Goal: Navigation & Orientation: Understand site structure

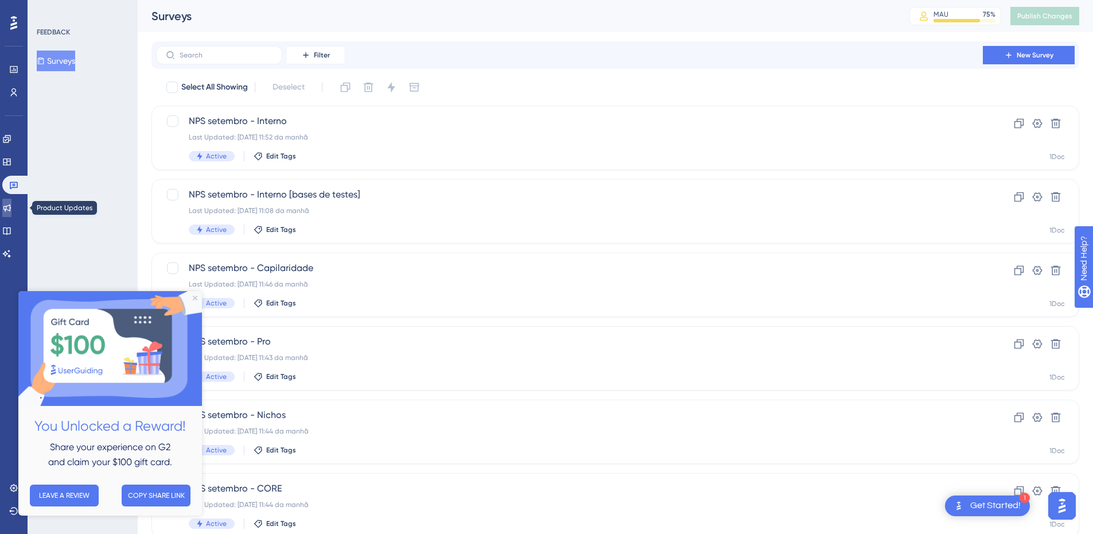
click at [11, 208] on icon at bounding box center [6, 207] width 9 height 9
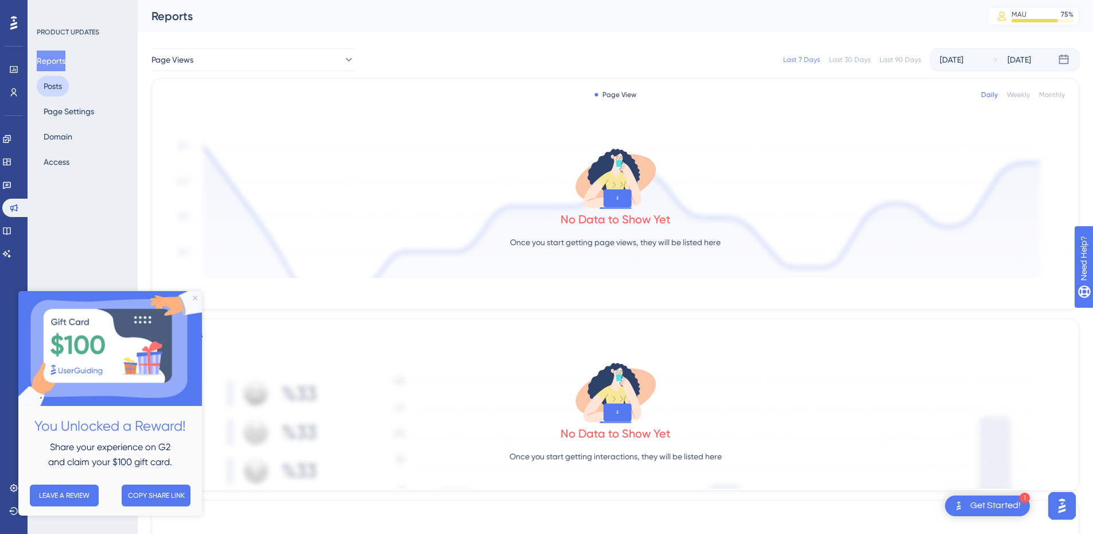
click at [59, 90] on button "Posts" at bounding box center [53, 86] width 32 height 21
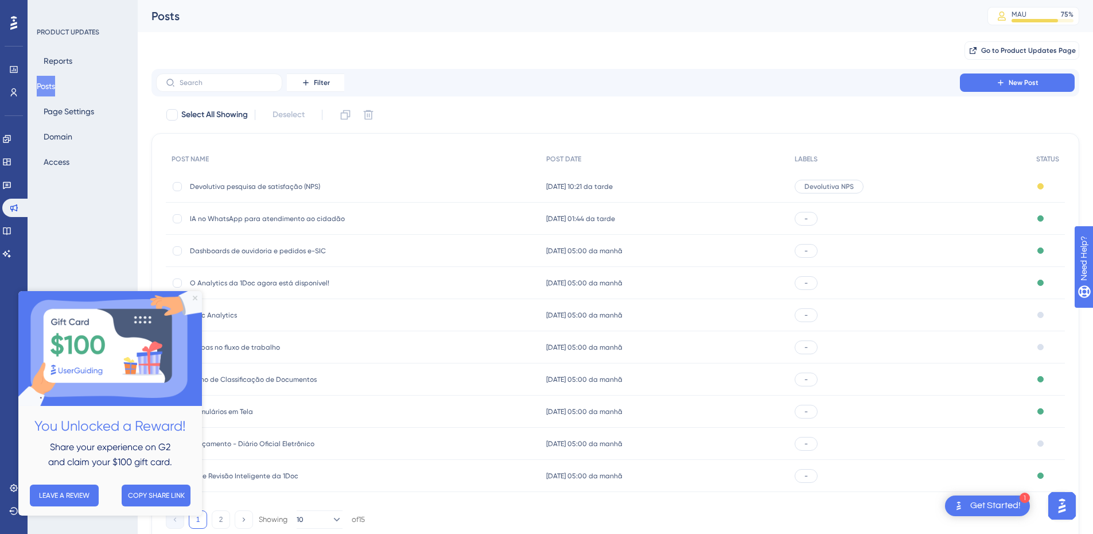
click at [195, 296] on icon "Close Preview" at bounding box center [195, 298] width 5 height 5
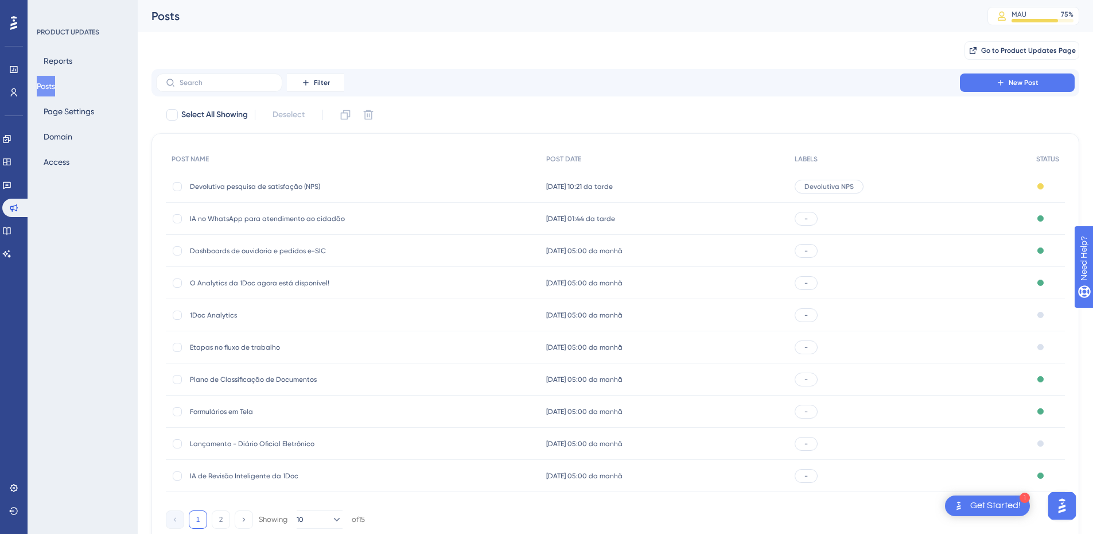
click at [590, 192] on div "[DATE] 10:21 da tarde [DATE] 10:21 da tarde" at bounding box center [665, 186] width 249 height 32
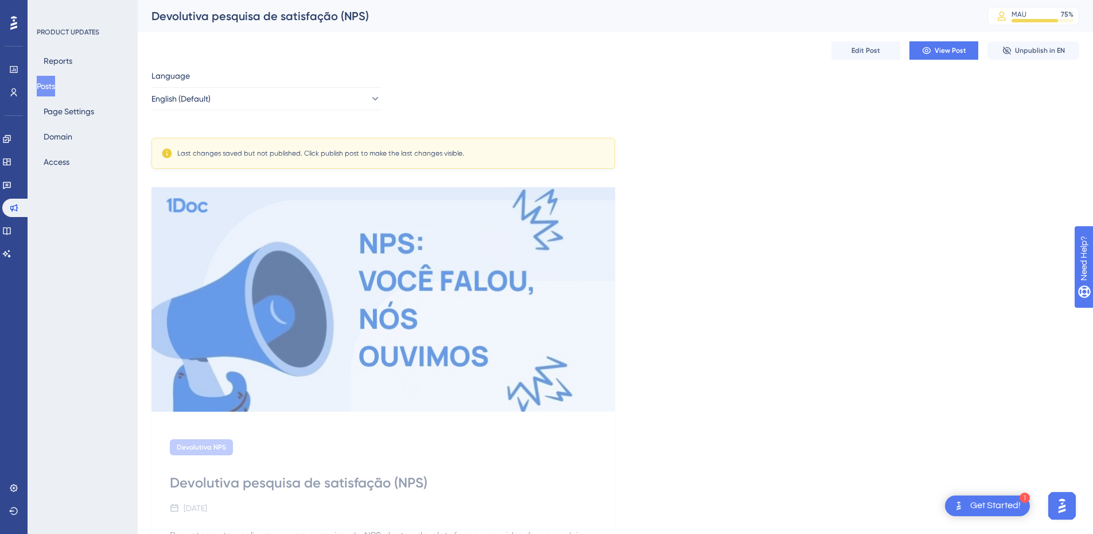
click at [53, 88] on button "Posts" at bounding box center [46, 86] width 18 height 21
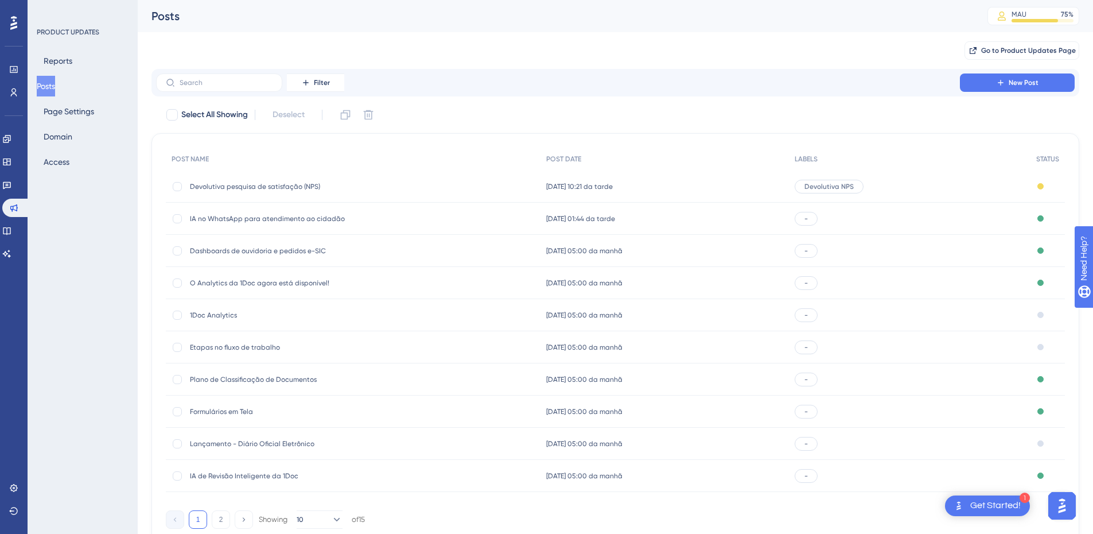
click at [321, 189] on span "Devolutiva pesquisa de satisfação (NPS)" at bounding box center [282, 186] width 184 height 9
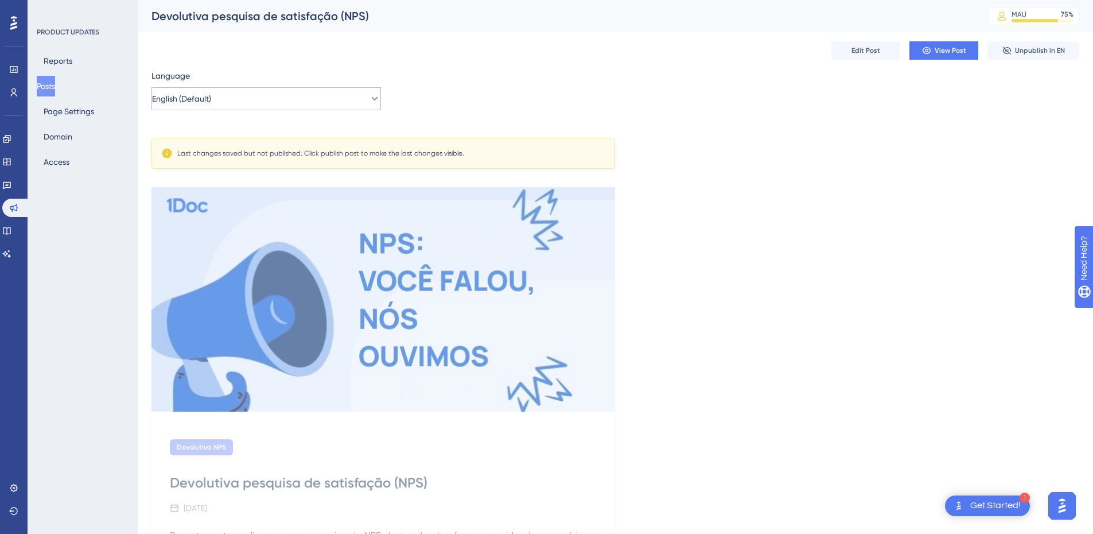
drag, startPoint x: 290, startPoint y: 93, endPoint x: 280, endPoint y: 99, distance: 11.6
click at [280, 99] on div "Language English (Default)" at bounding box center [267, 89] width 230 height 41
click at [256, 107] on button "English (Default)" at bounding box center [267, 98] width 230 height 23
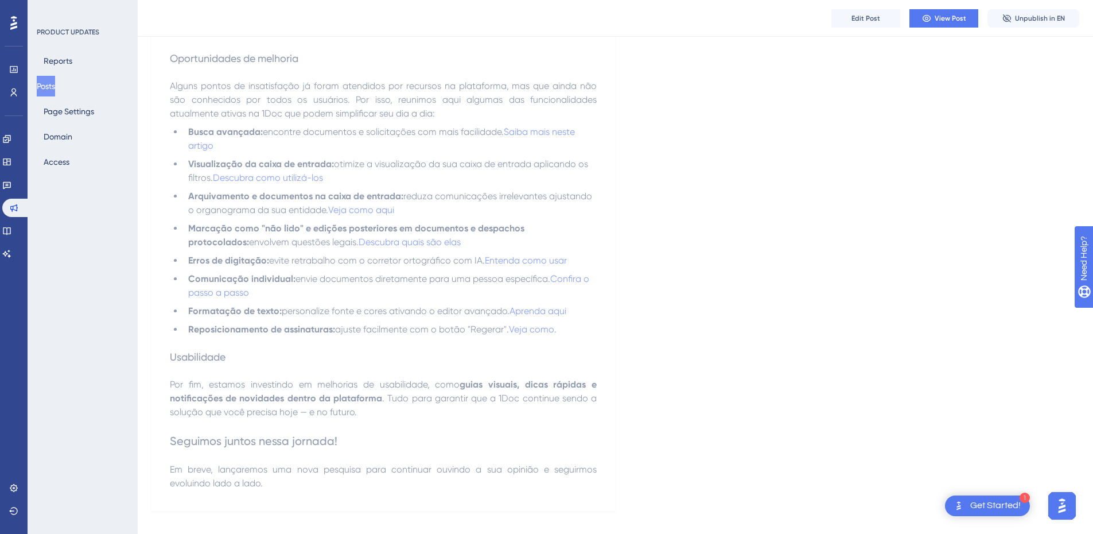
scroll to position [847, 0]
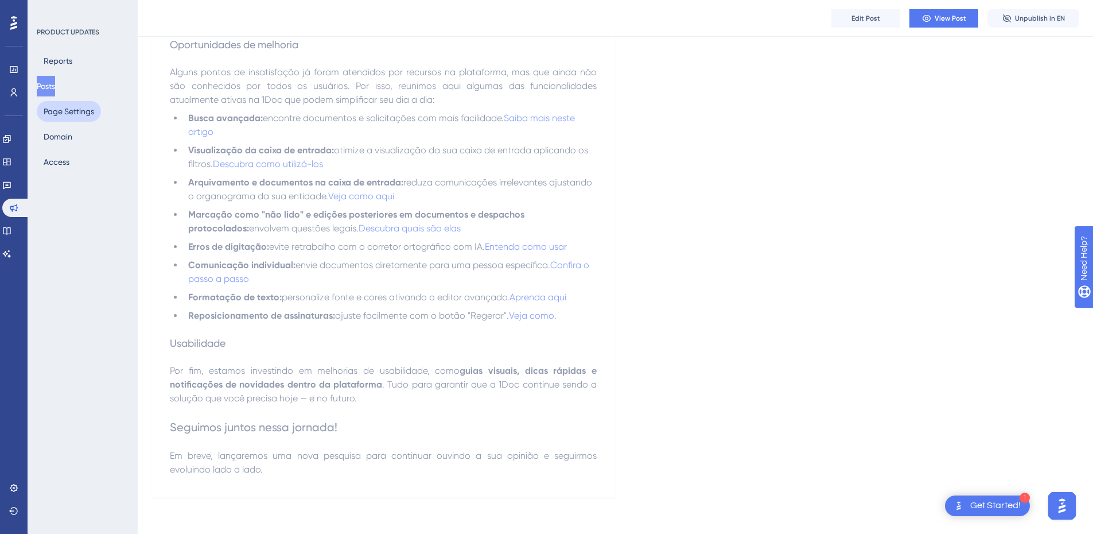
click at [74, 115] on button "Page Settings" at bounding box center [69, 111] width 64 height 21
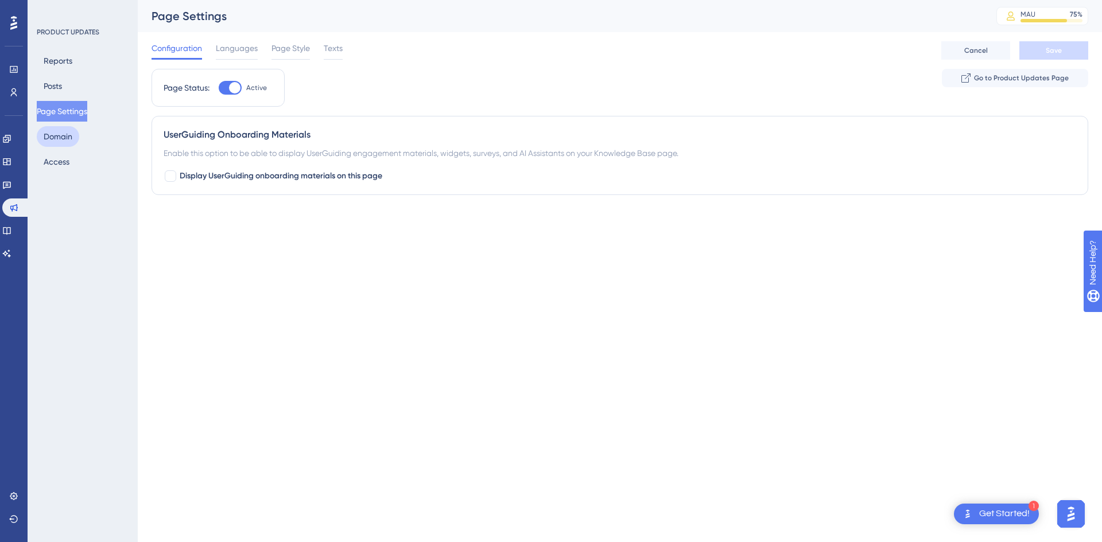
click at [72, 145] on button "Domain" at bounding box center [58, 136] width 42 height 21
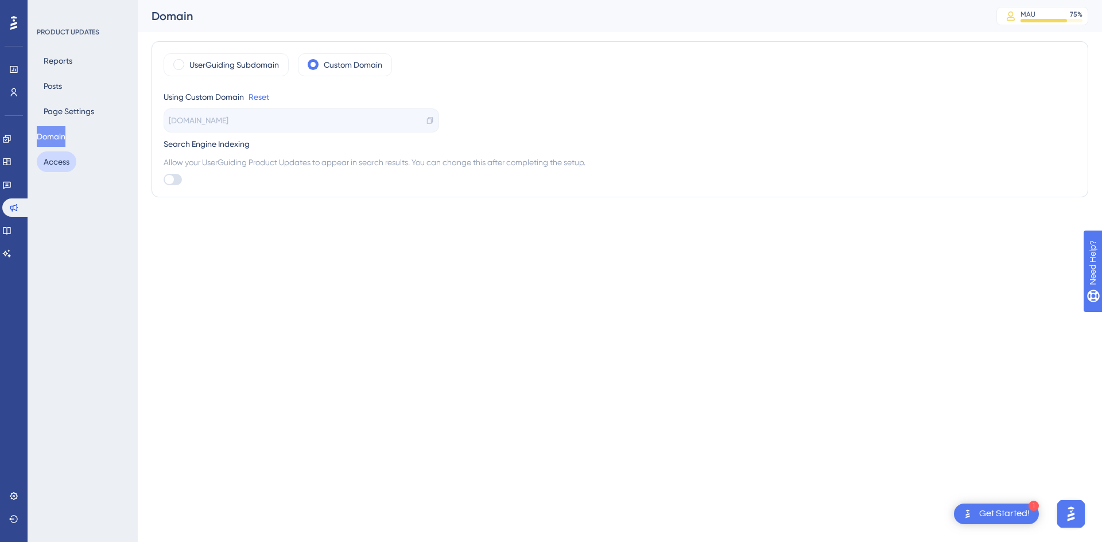
click at [70, 169] on button "Access" at bounding box center [57, 162] width 40 height 21
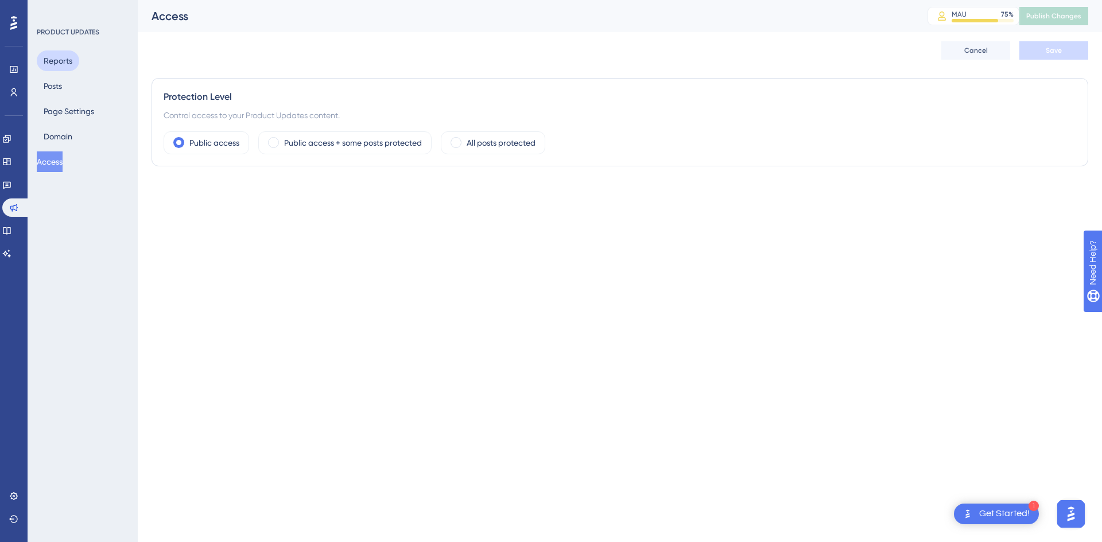
click at [65, 60] on button "Reports" at bounding box center [58, 61] width 42 height 21
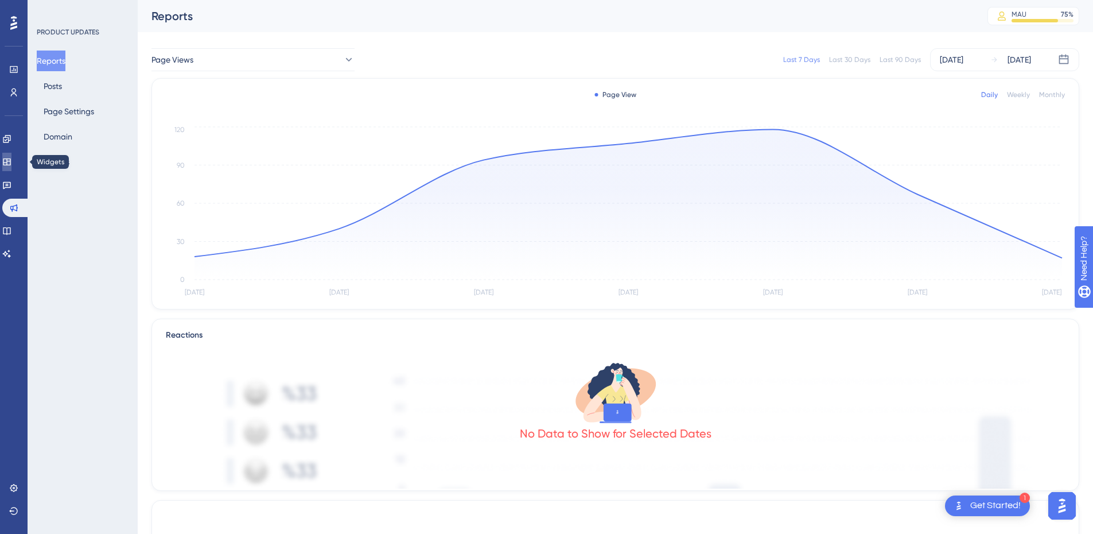
click at [11, 164] on icon at bounding box center [6, 161] width 9 height 9
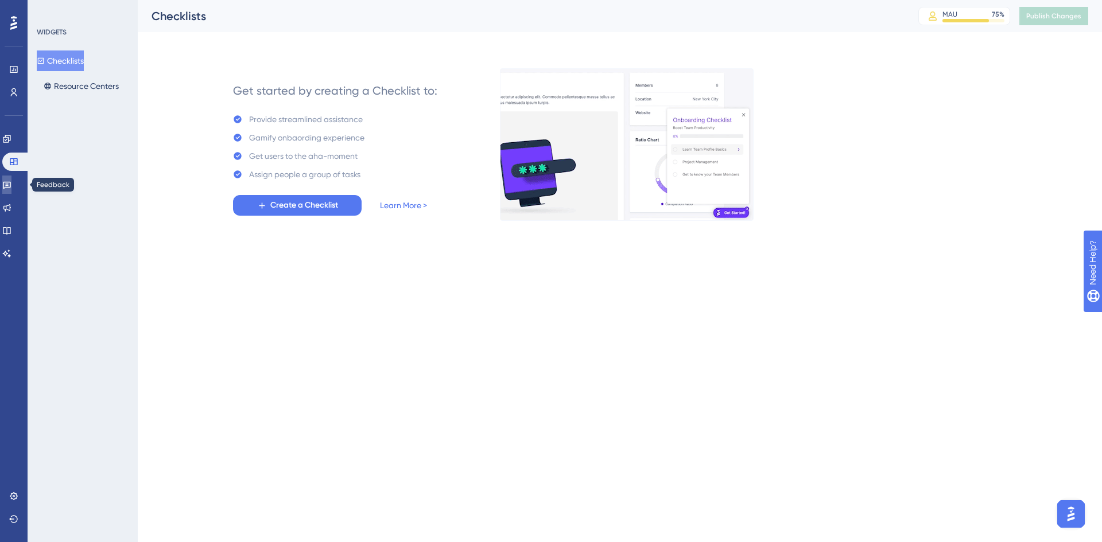
click at [11, 177] on link at bounding box center [6, 185] width 9 height 18
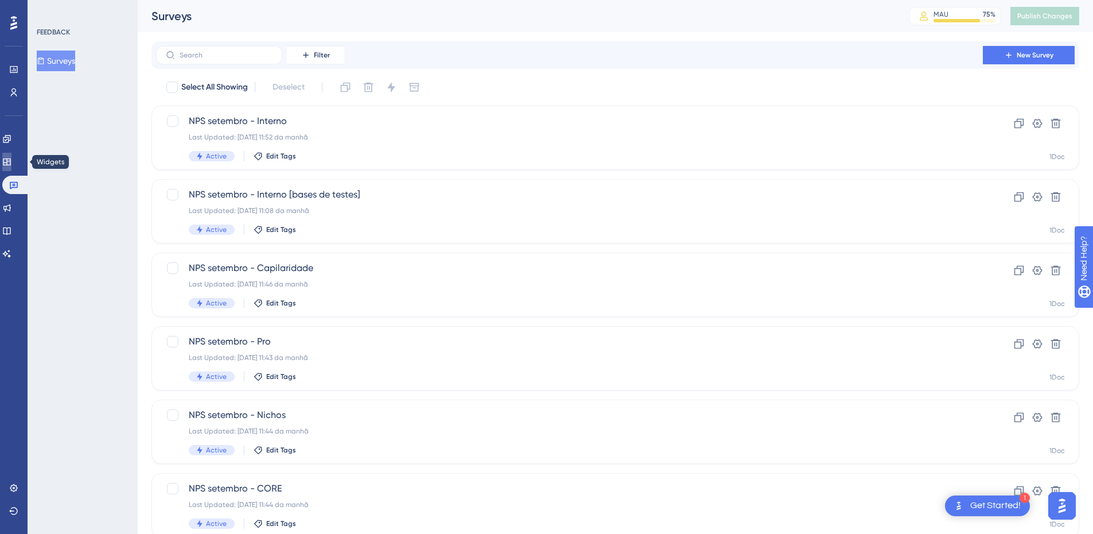
click at [10, 161] on icon at bounding box center [6, 161] width 7 height 7
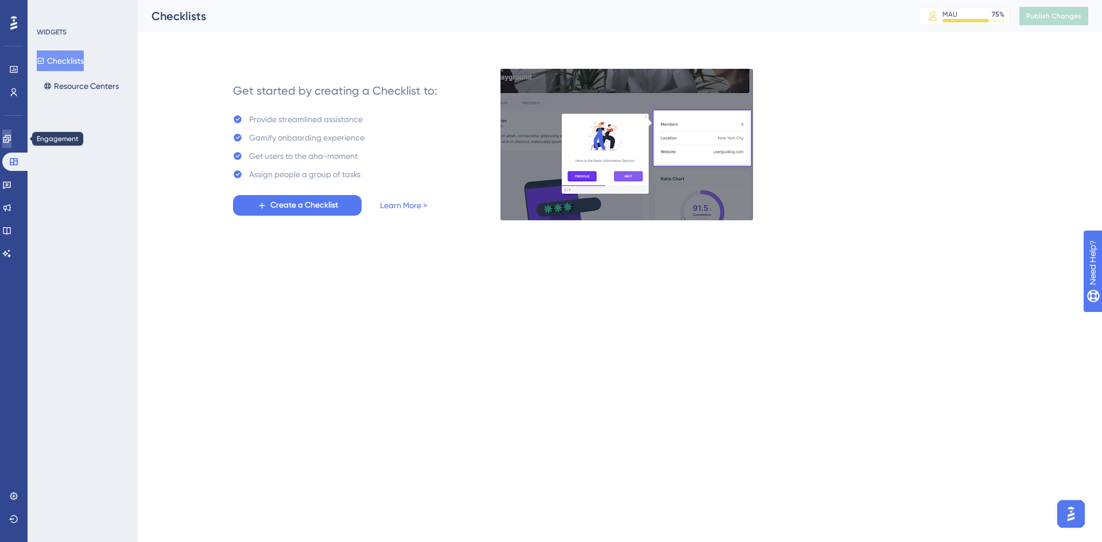
click at [11, 135] on link at bounding box center [6, 139] width 9 height 18
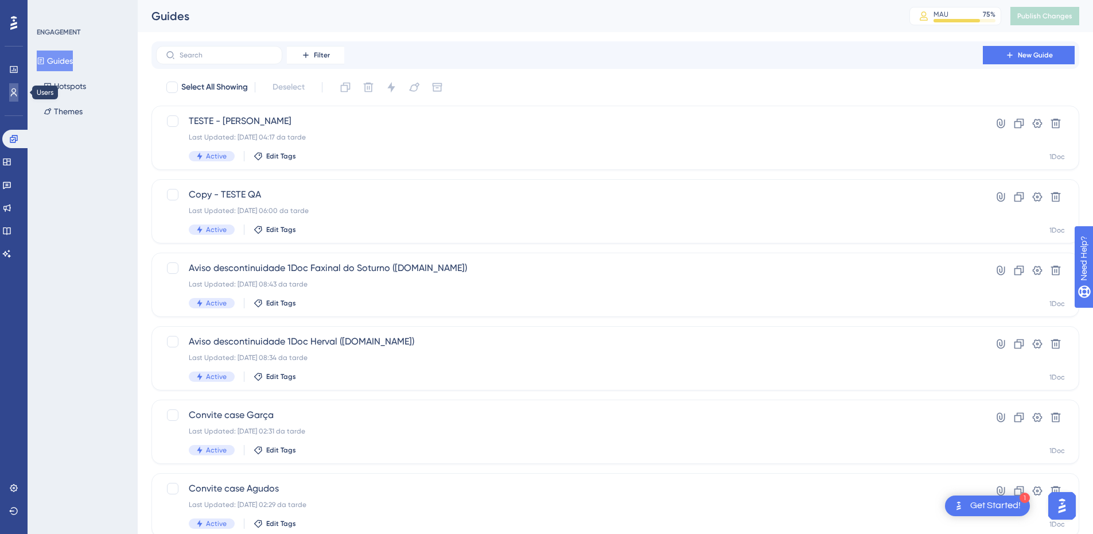
click at [11, 93] on icon at bounding box center [13, 92] width 9 height 9
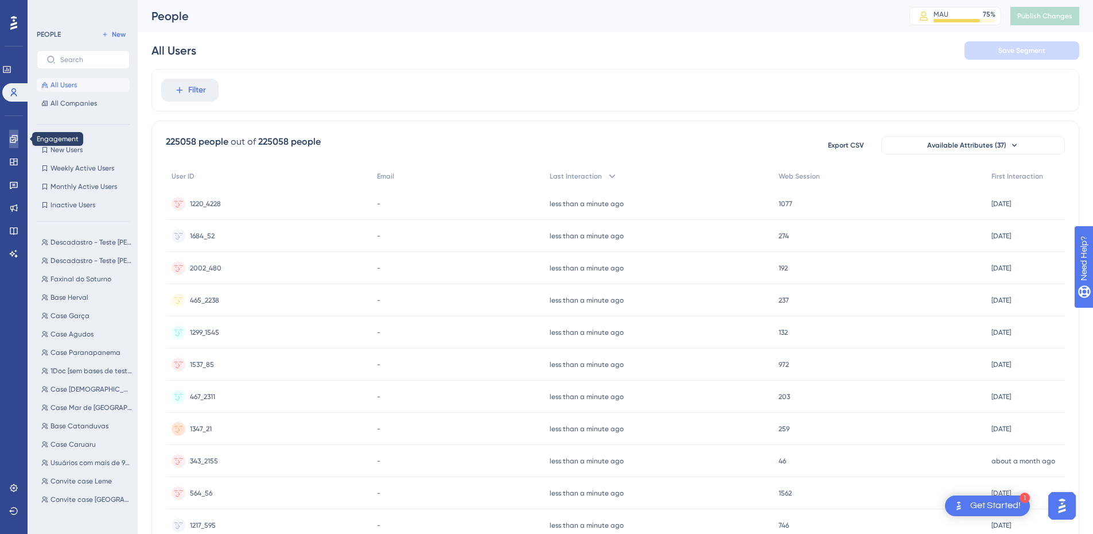
click at [9, 138] on link at bounding box center [13, 139] width 9 height 18
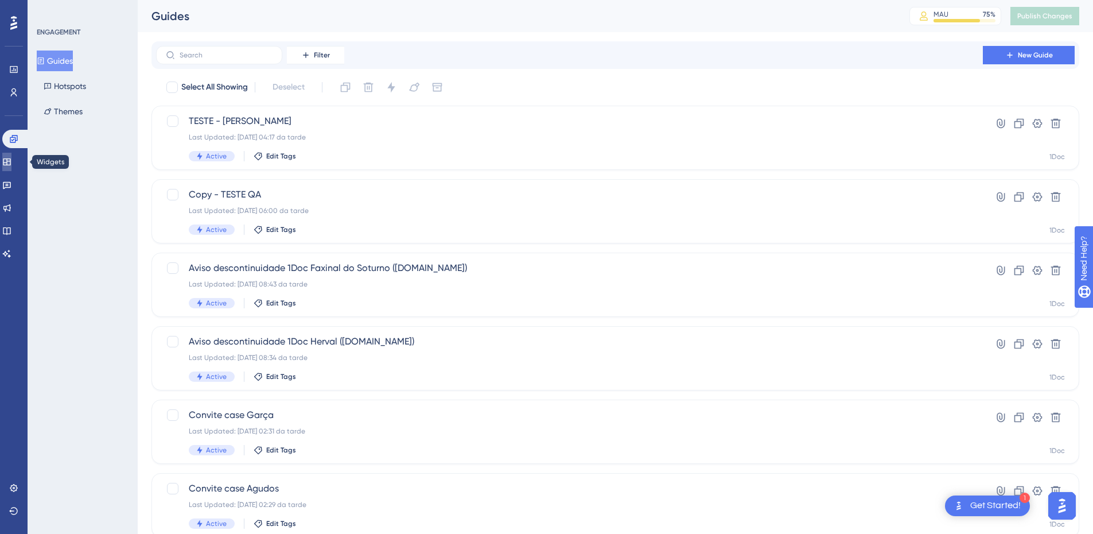
click at [11, 164] on link at bounding box center [6, 162] width 9 height 18
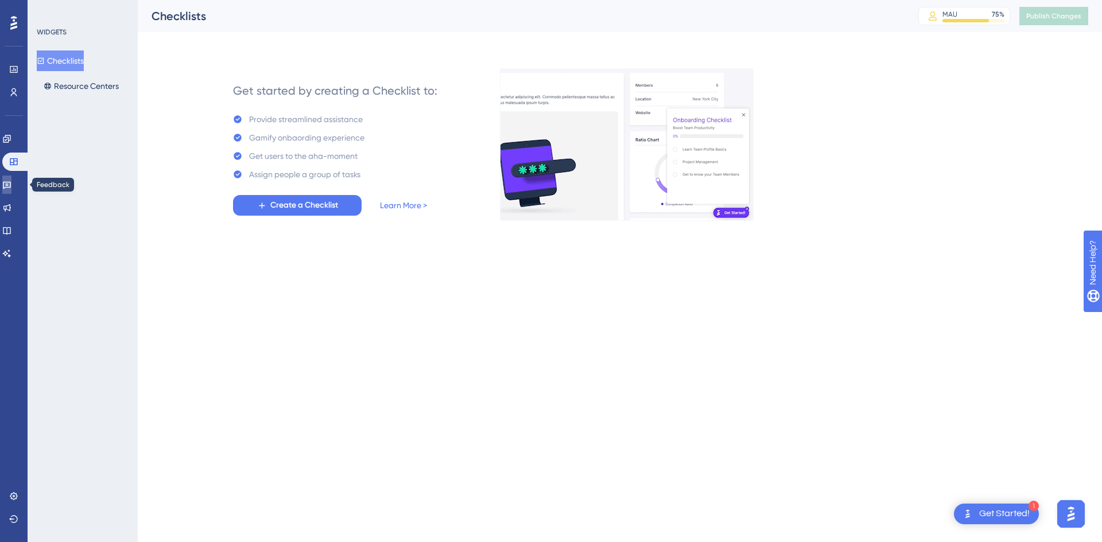
click at [11, 185] on link at bounding box center [6, 185] width 9 height 18
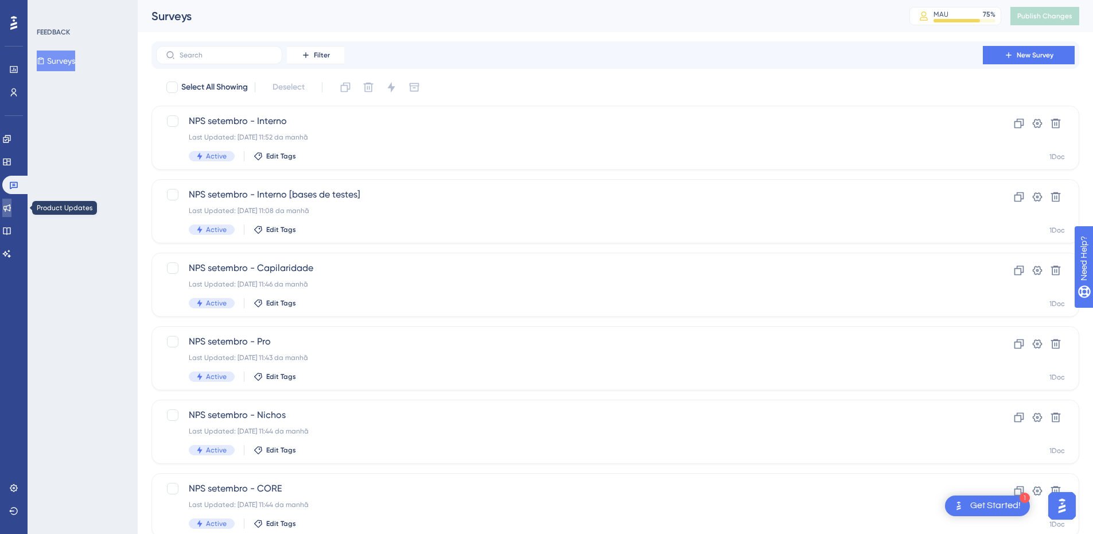
click at [11, 207] on link at bounding box center [6, 208] width 9 height 18
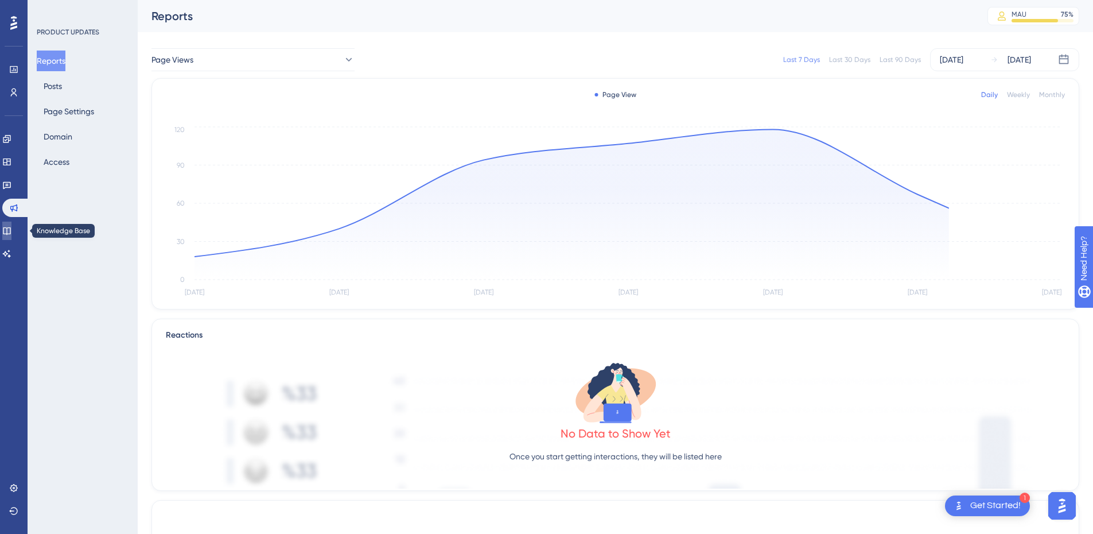
click at [11, 231] on link at bounding box center [6, 231] width 9 height 18
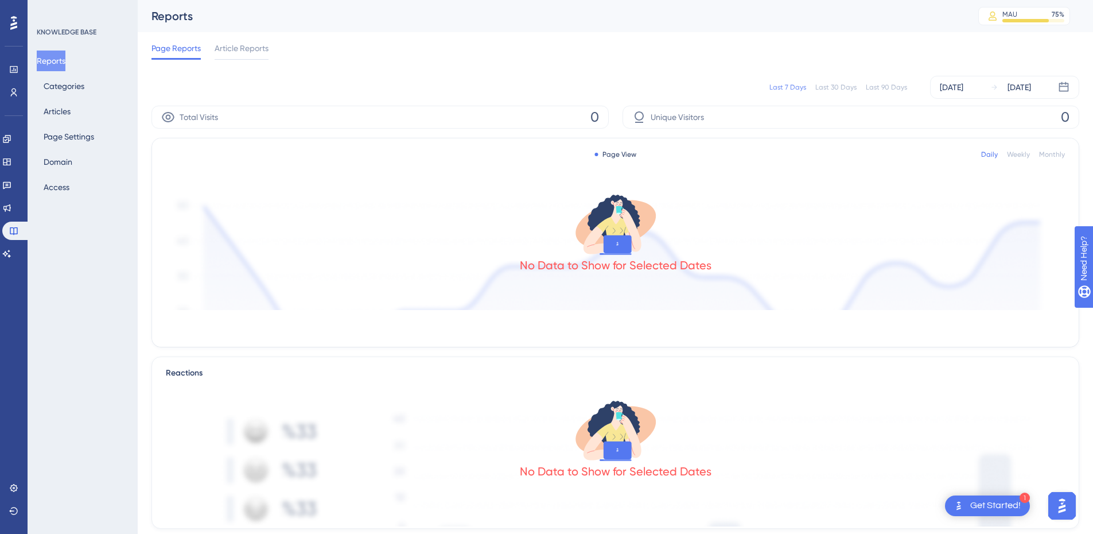
click at [15, 21] on icon at bounding box center [13, 22] width 7 height 15
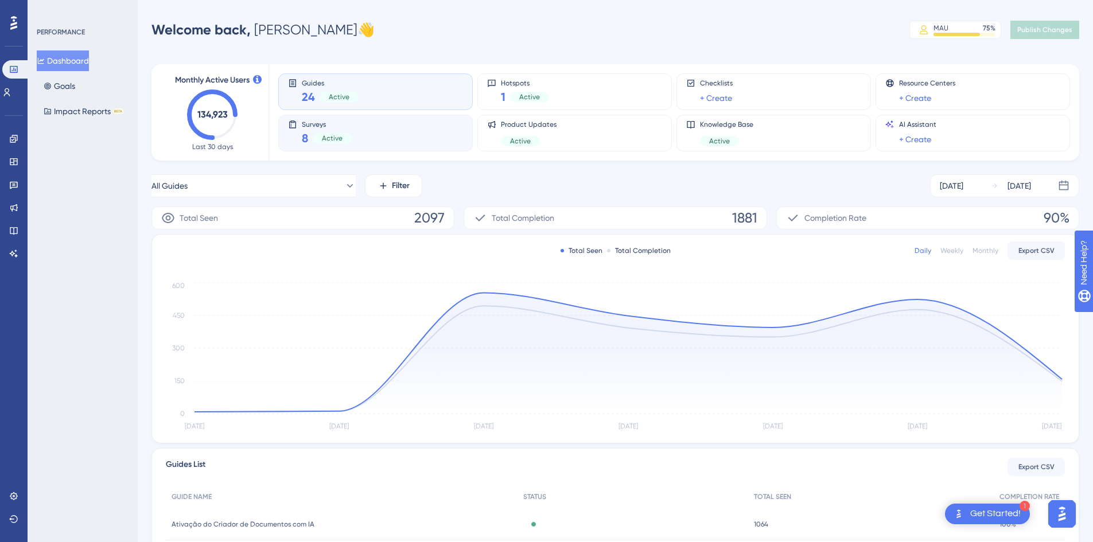
click at [356, 126] on div "Surveys 8 Active" at bounding box center [375, 133] width 175 height 26
click at [413, 136] on div "Surveys 8 Active" at bounding box center [375, 133] width 175 height 26
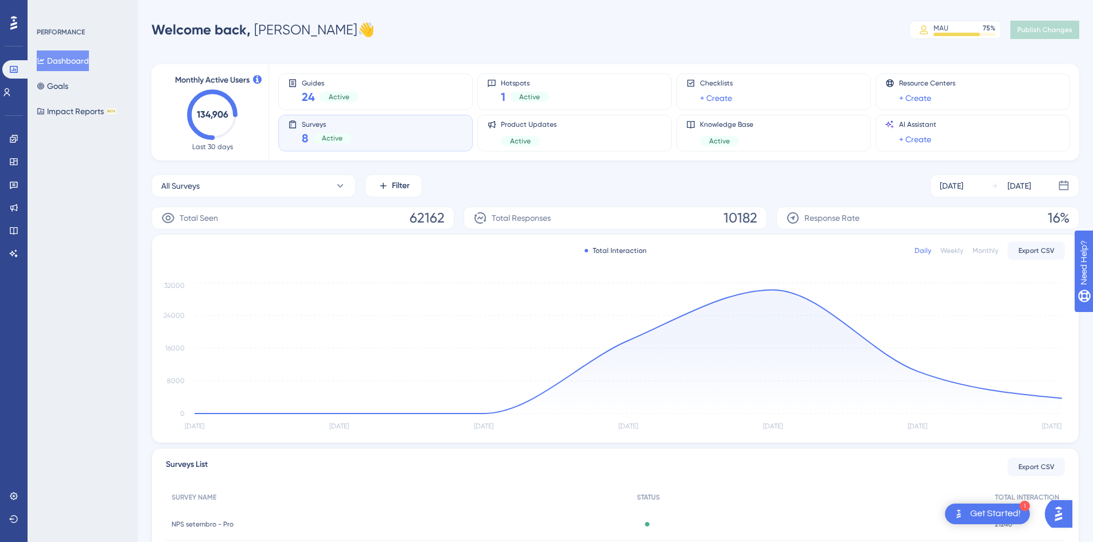
click at [71, 344] on div "PERFORMANCE Dashboard Goals Impact Reports BETA" at bounding box center [83, 271] width 110 height 542
